Goal: Information Seeking & Learning: Learn about a topic

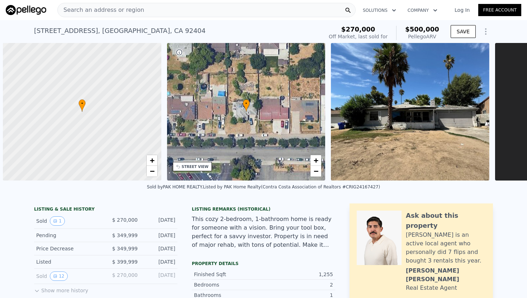
scroll to position [0, 3]
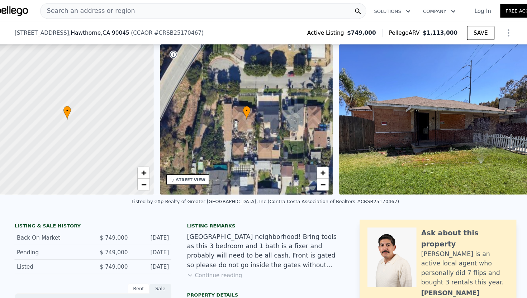
scroll to position [0, 3]
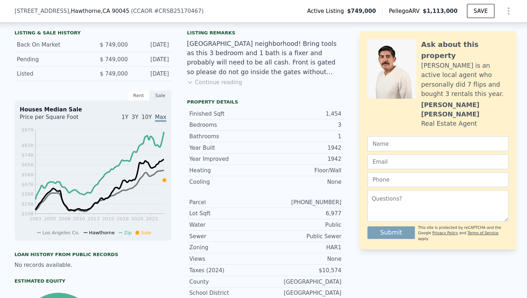
checkbox input "true"
type input "$ 1,126,000"
type input "$ 249,768"
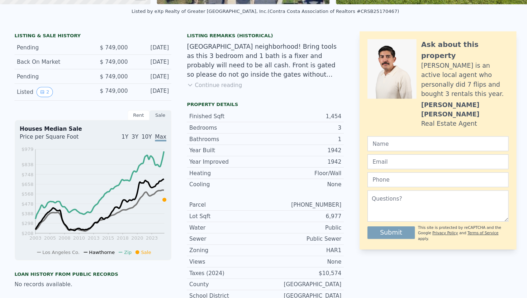
scroll to position [0, 0]
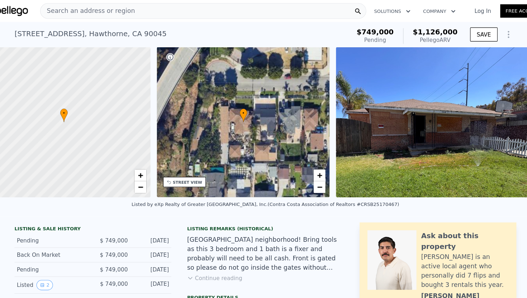
click at [205, 9] on div "Search an address or region" at bounding box center [206, 10] width 298 height 14
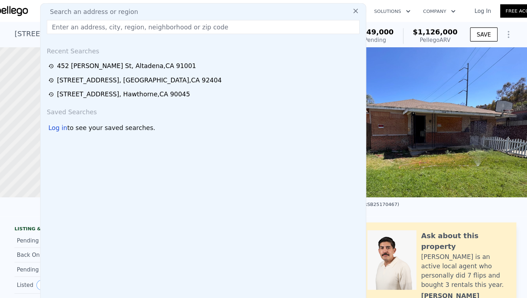
type input "[STREET_ADDRESS]"
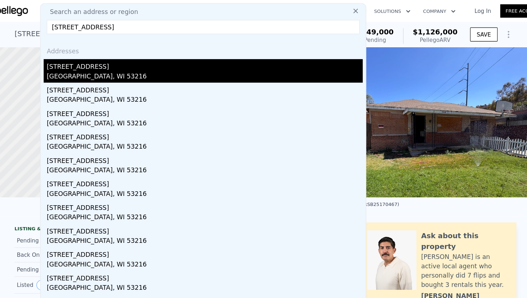
click at [110, 66] on div "[GEOGRAPHIC_DATA], WI 53216" at bounding box center [207, 71] width 289 height 10
